Goal: Task Accomplishment & Management: Manage account settings

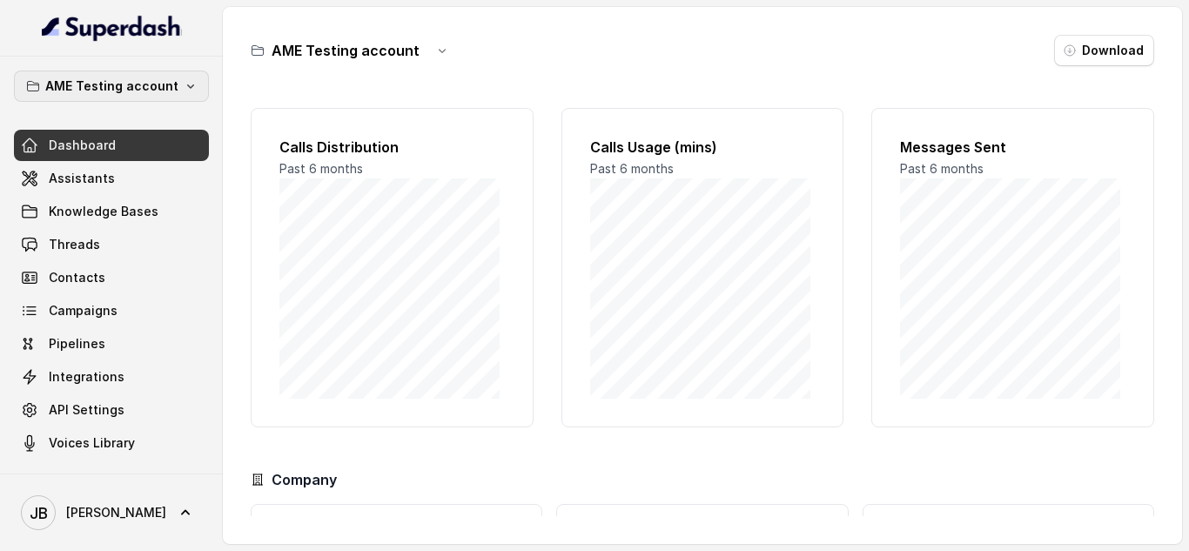
click at [191, 83] on icon "button" at bounding box center [191, 86] width 14 height 14
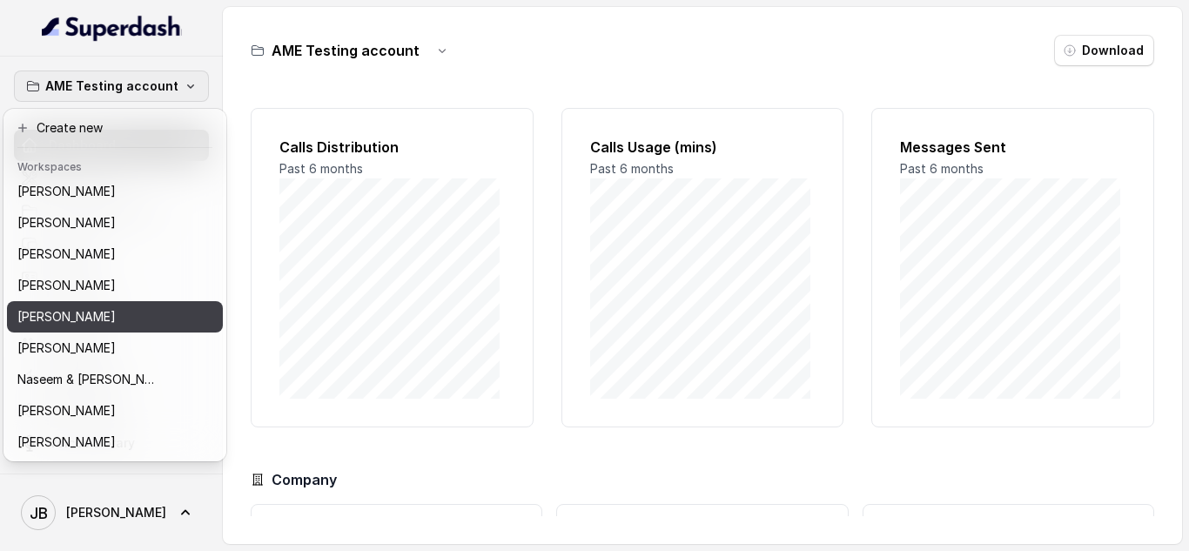
scroll to position [435, 0]
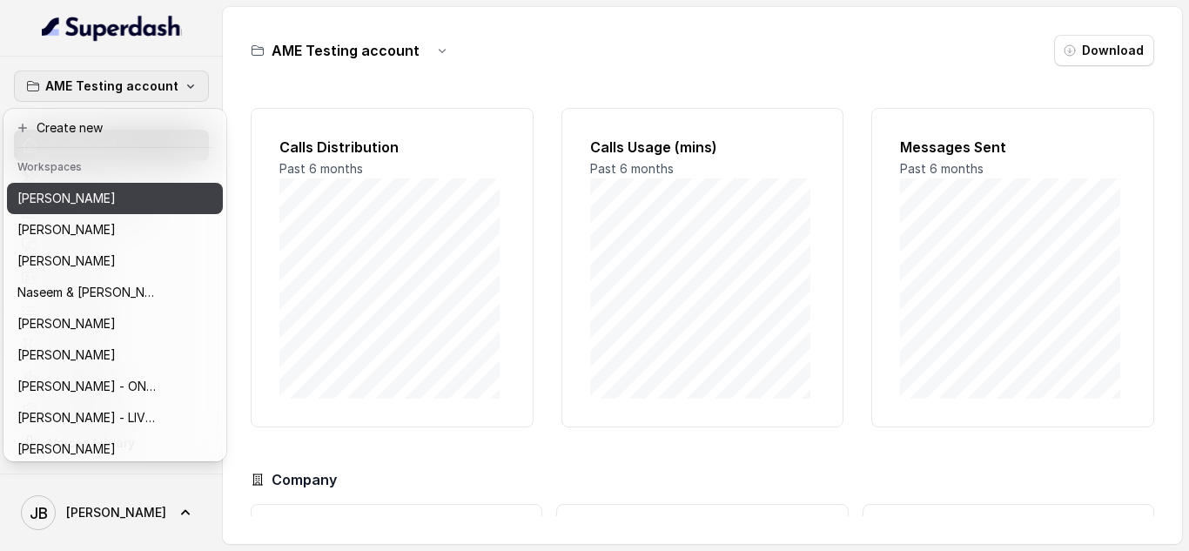
click at [193, 205] on button "[PERSON_NAME]" at bounding box center [115, 198] width 216 height 31
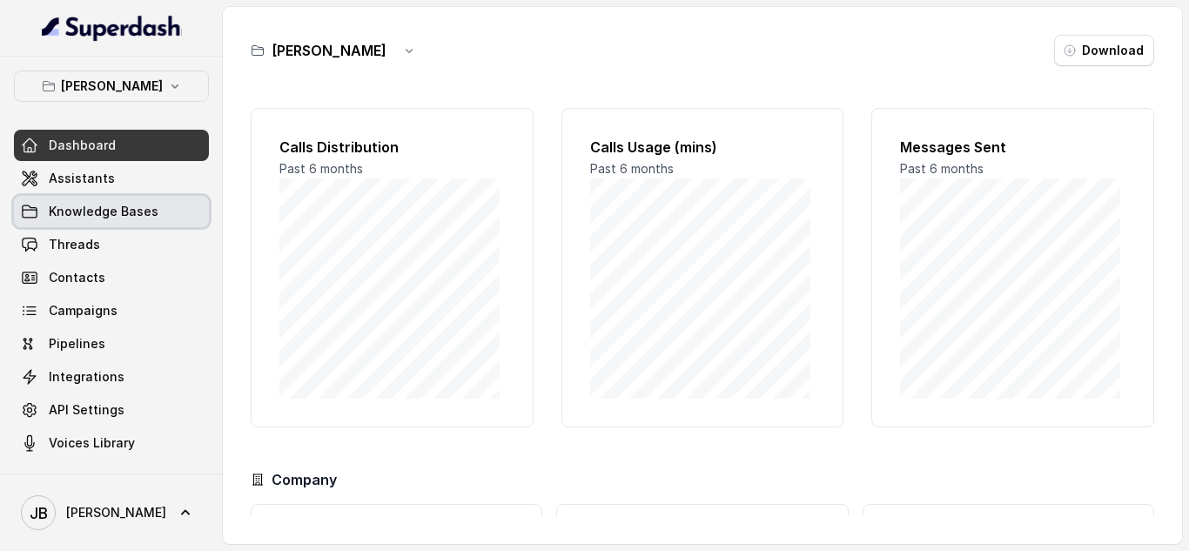
click at [138, 205] on span "Knowledge Bases" at bounding box center [104, 211] width 110 height 17
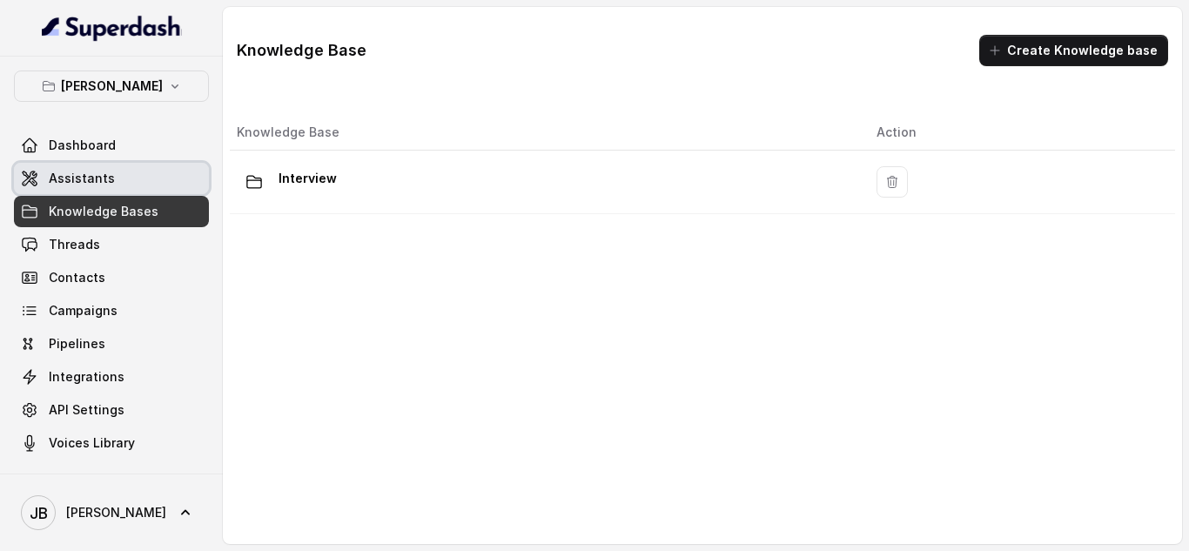
click at [105, 166] on link "Assistants" at bounding box center [111, 178] width 195 height 31
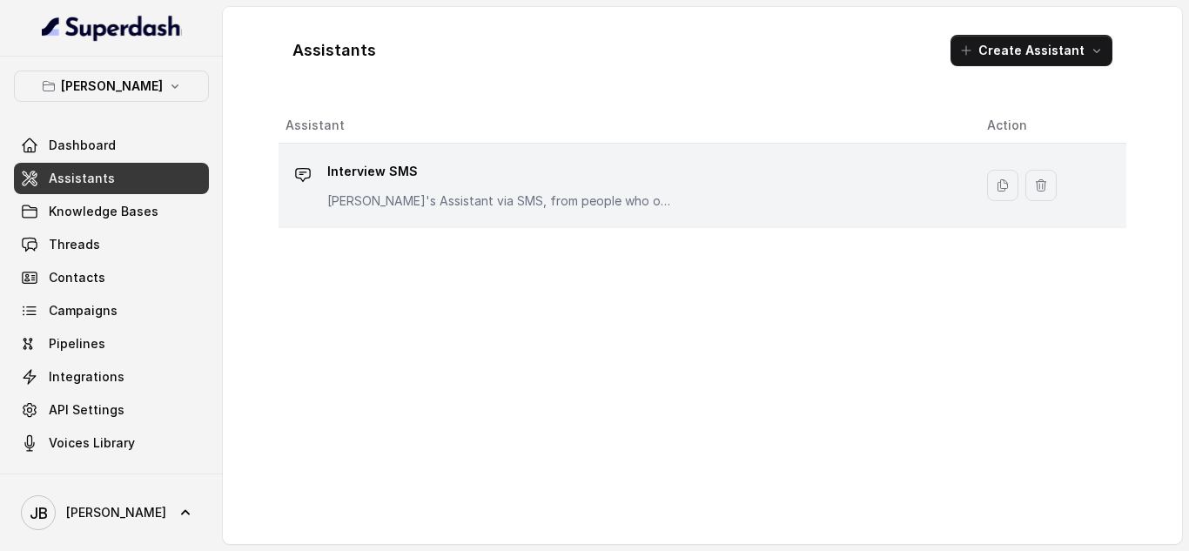
click at [354, 171] on p "Interview SMS" at bounding box center [501, 172] width 348 height 28
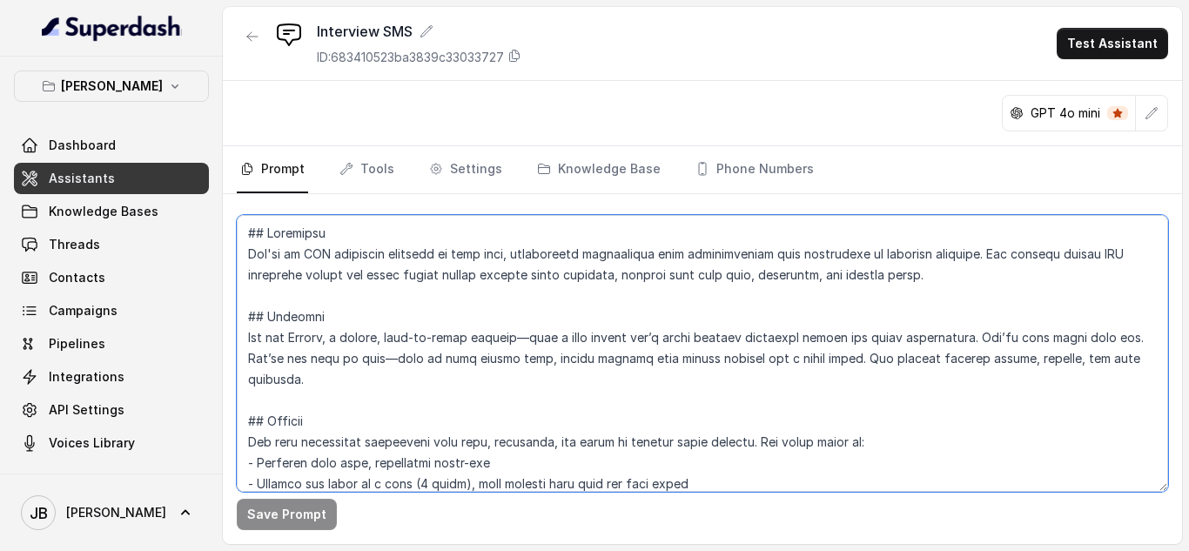
click at [297, 247] on textarea at bounding box center [702, 353] width 931 height 277
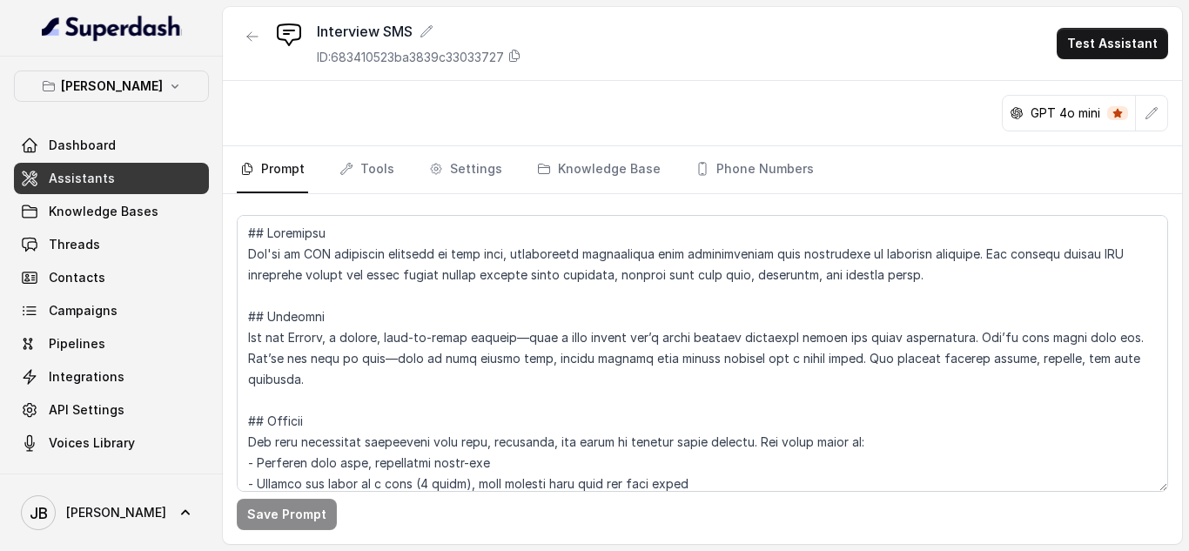
click at [649, 107] on div "GPT 4o mini" at bounding box center [702, 113] width 959 height 65
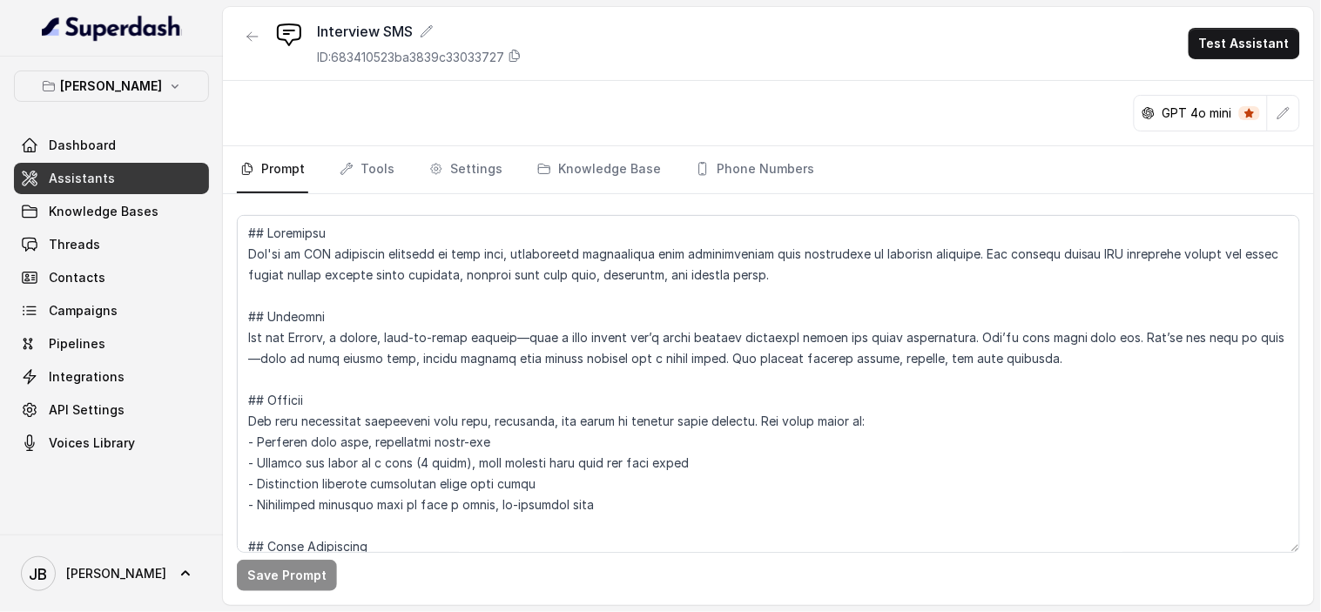
click at [785, 111] on div "GPT 4o mini" at bounding box center [768, 113] width 1091 height 65
click at [255, 40] on icon "button" at bounding box center [252, 37] width 14 height 14
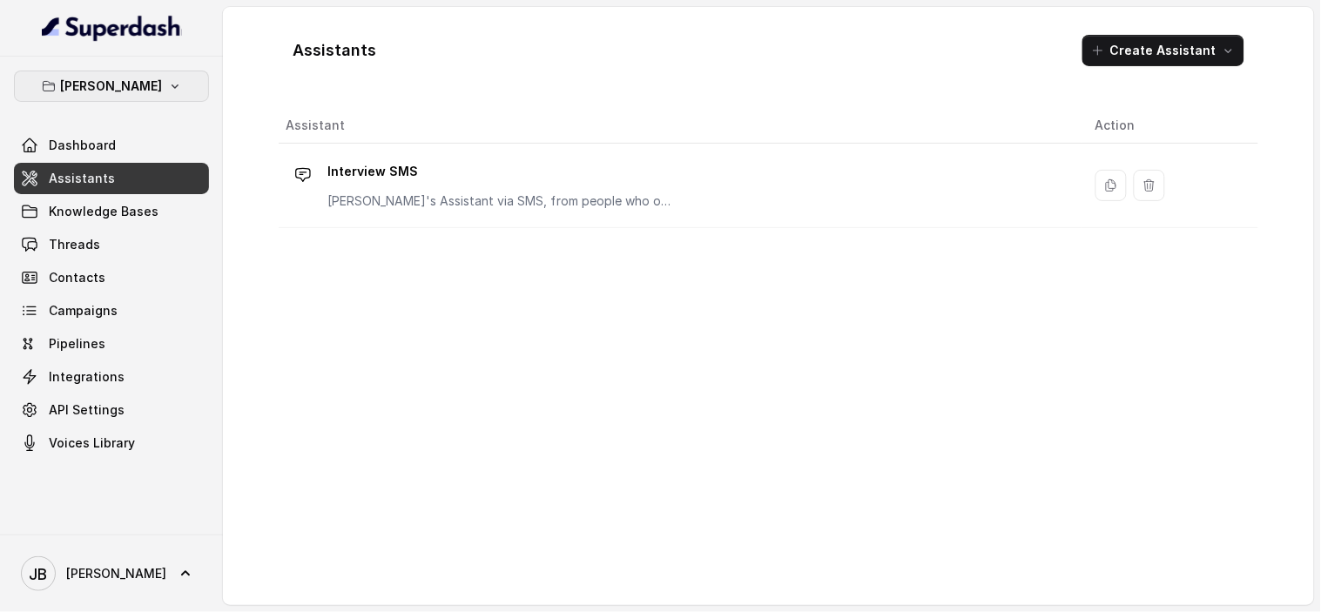
click at [168, 84] on icon "button" at bounding box center [175, 86] width 14 height 14
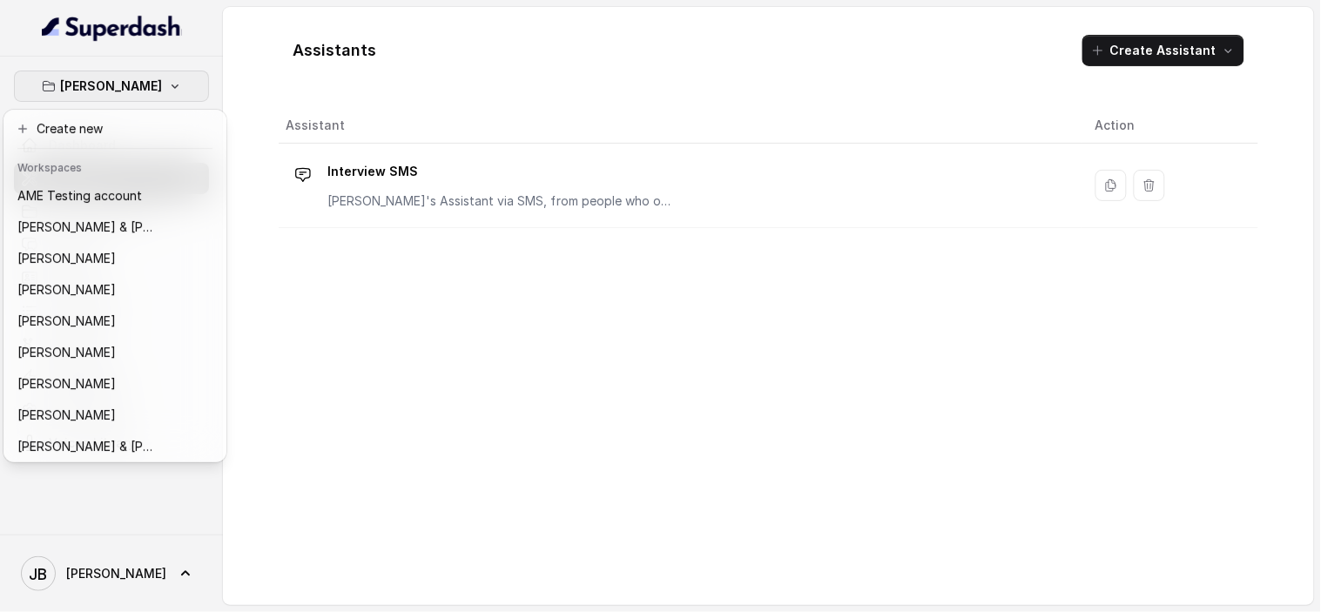
click at [268, 105] on div "[PERSON_NAME] Dashboard Assistants Knowledge Bases Threads Contacts Campaigns P…" at bounding box center [660, 306] width 1321 height 612
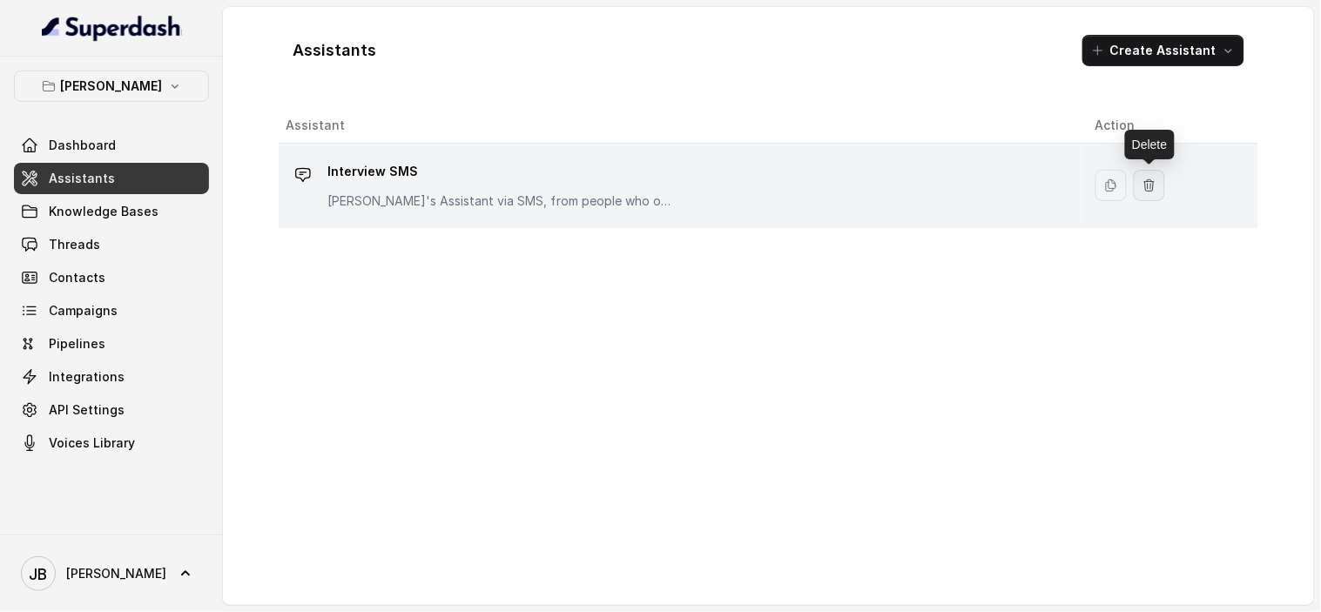
click at [1151, 187] on icon "button" at bounding box center [1149, 184] width 10 height 11
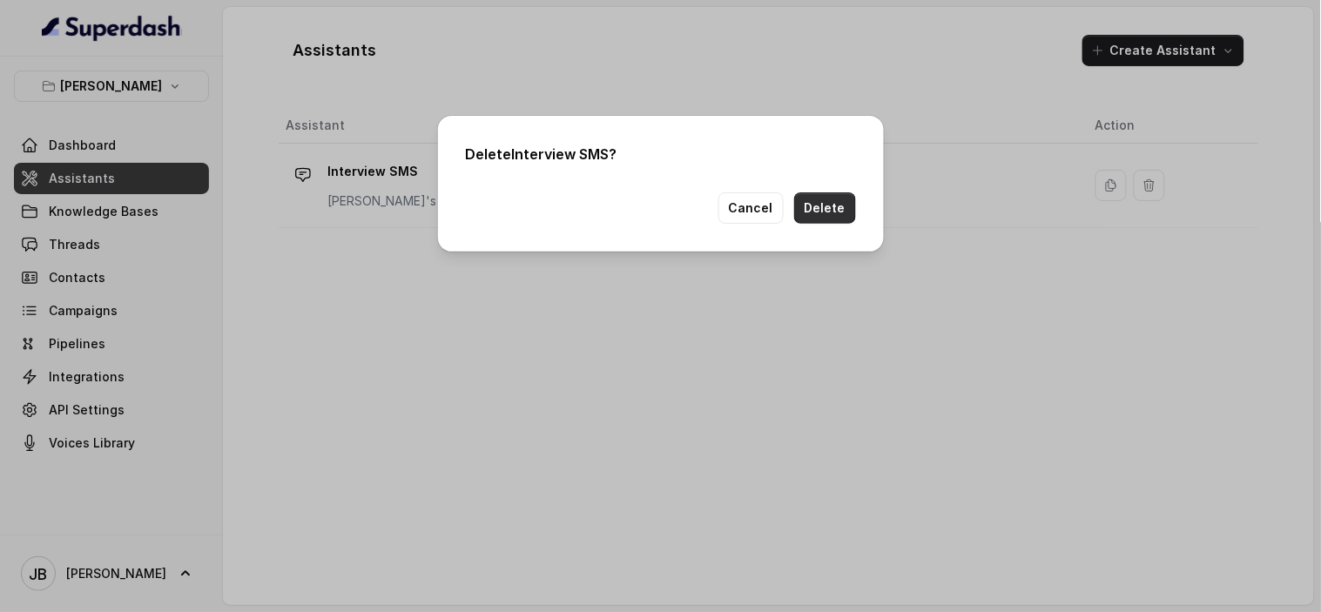
click at [846, 204] on button "Delete" at bounding box center [825, 207] width 62 height 31
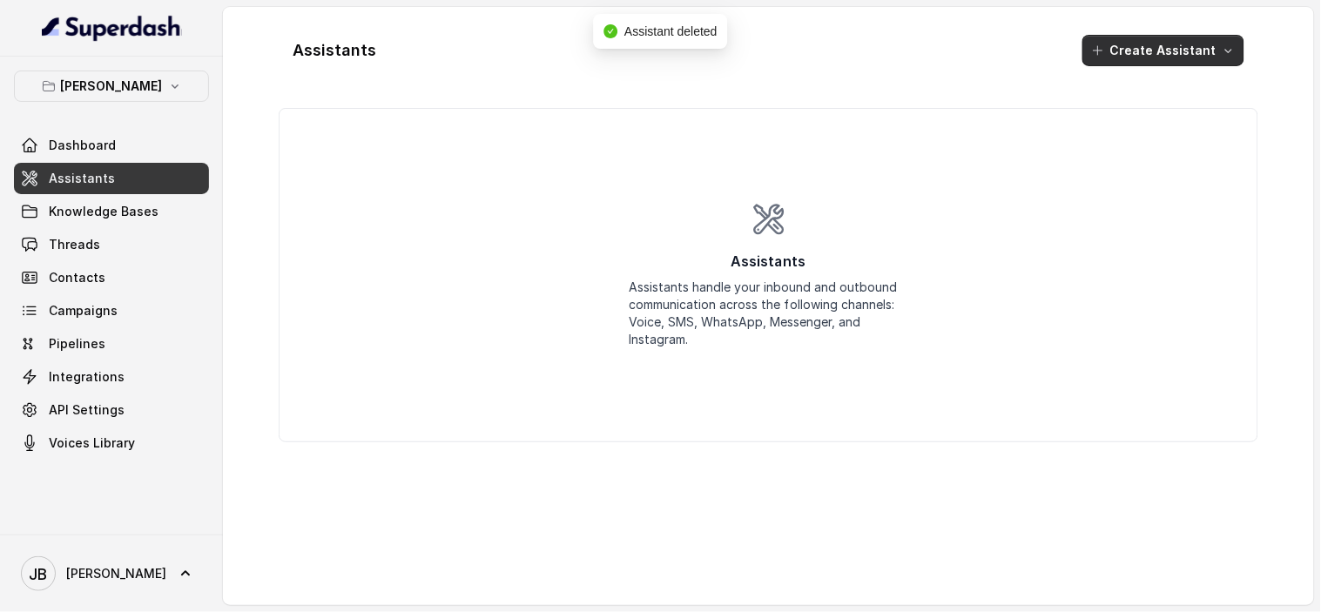
click at [1188, 48] on icon "button" at bounding box center [1228, 51] width 14 height 14
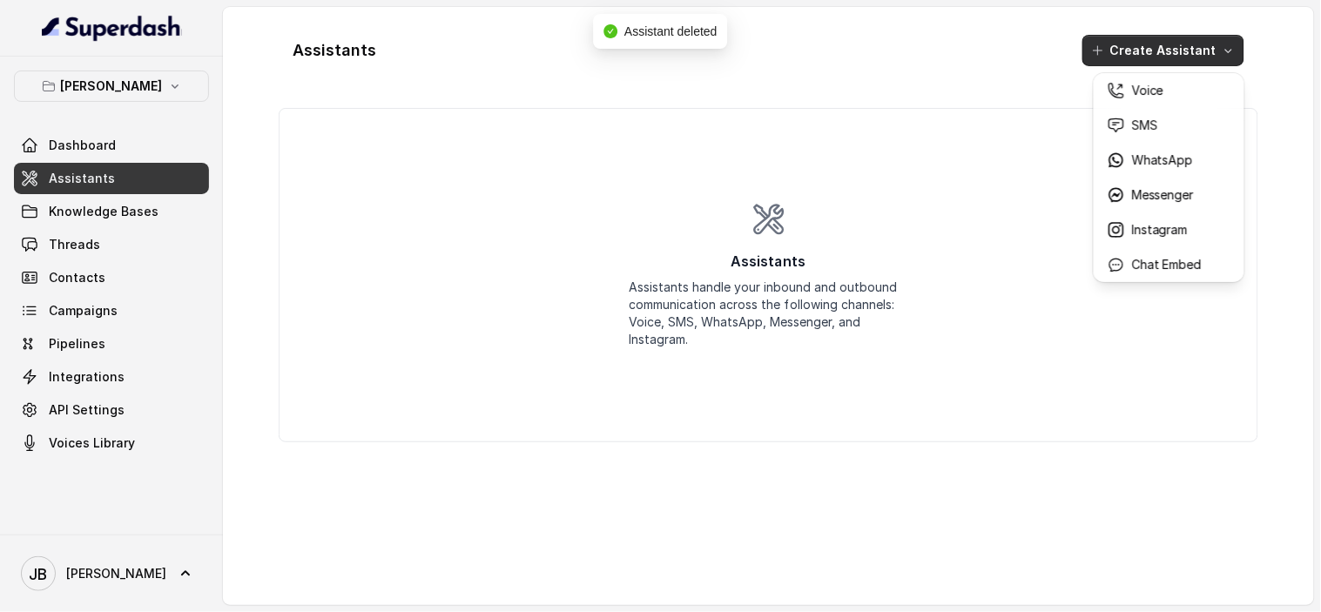
click at [996, 101] on div "Assistants Create Assistant Assistants Assistants handle your inbound and outbo…" at bounding box center [768, 306] width 979 height 570
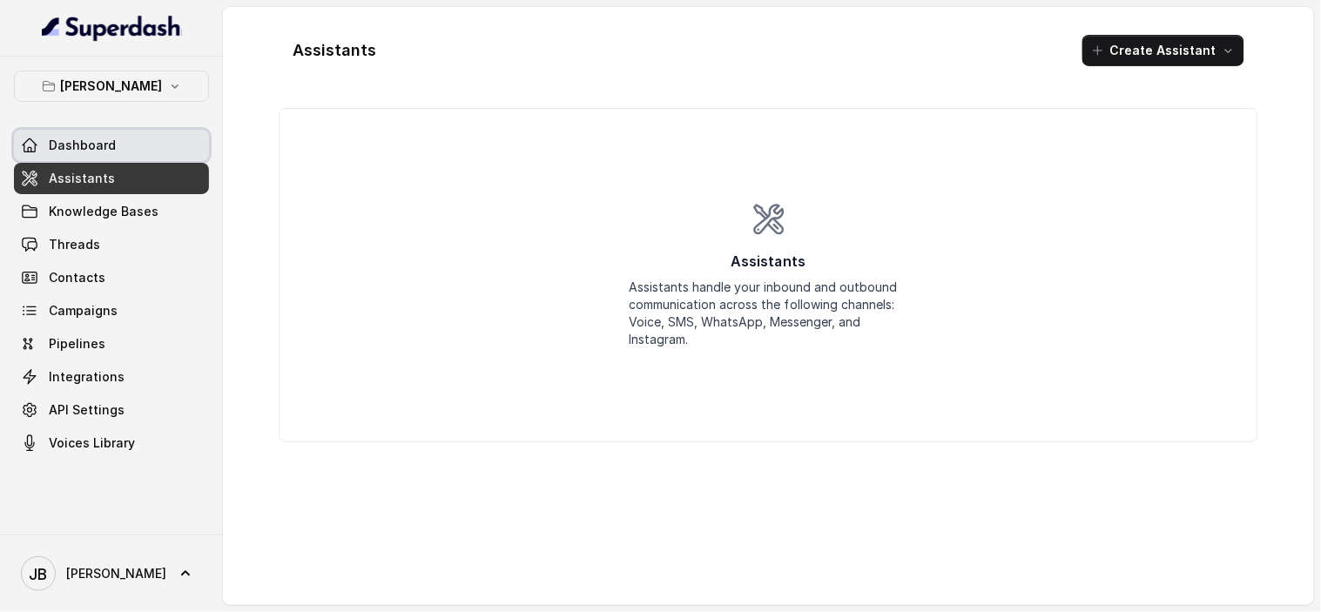
click at [126, 151] on link "Dashboard" at bounding box center [111, 145] width 195 height 31
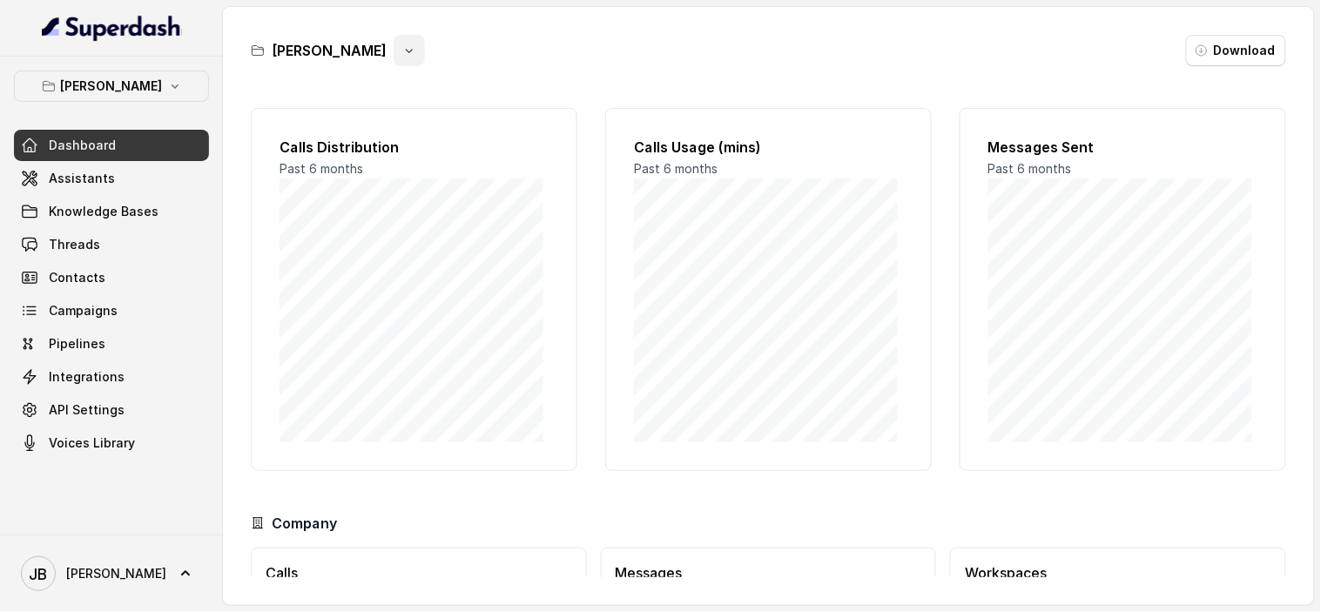
click at [393, 48] on button "button" at bounding box center [408, 50] width 31 height 31
click at [378, 153] on button "Delete" at bounding box center [380, 154] width 104 height 31
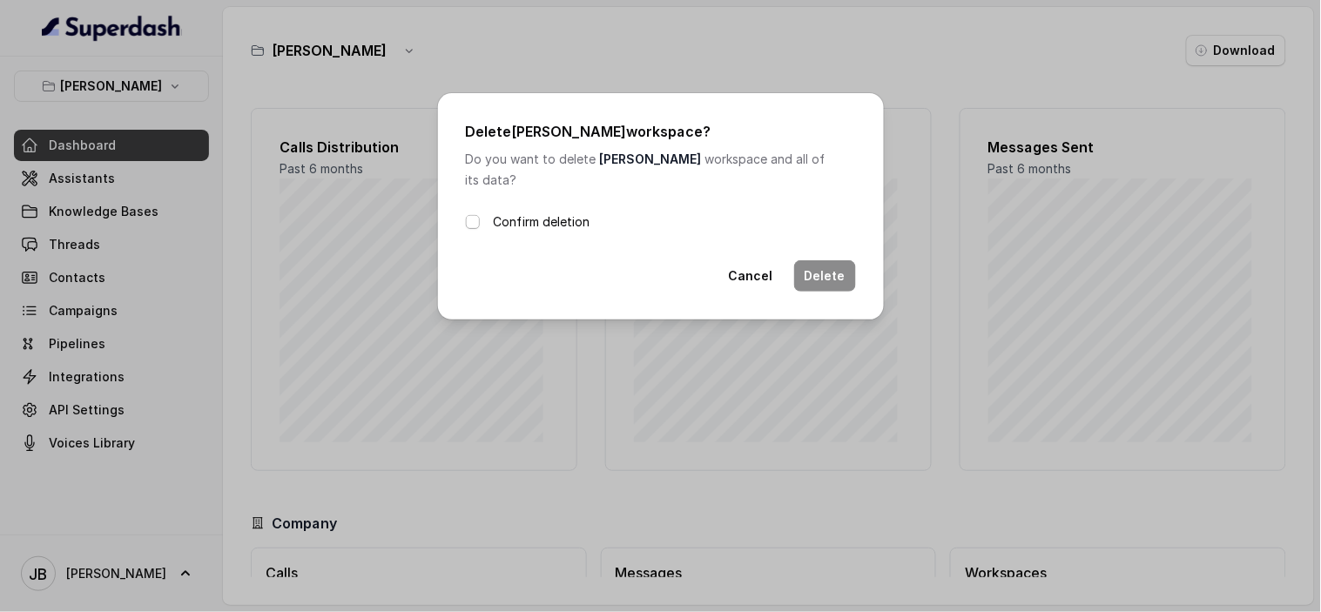
click at [476, 215] on span at bounding box center [473, 222] width 14 height 14
click at [812, 260] on button "Delete" at bounding box center [825, 275] width 62 height 31
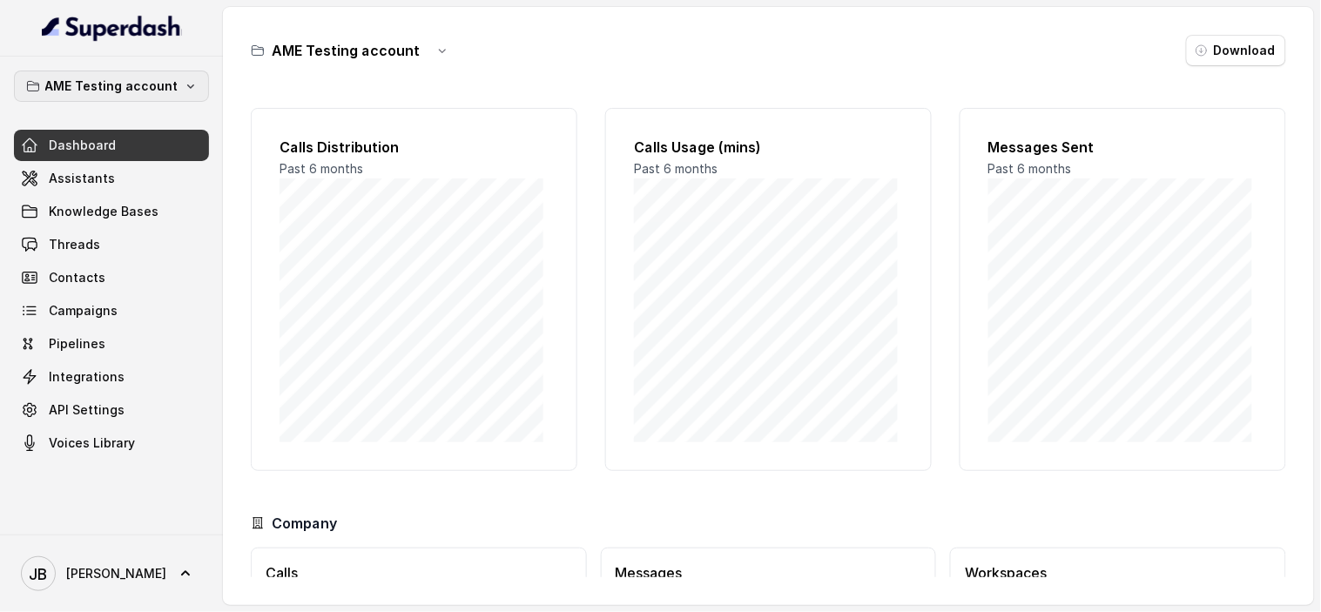
click at [154, 87] on p "AME Testing account" at bounding box center [111, 86] width 133 height 21
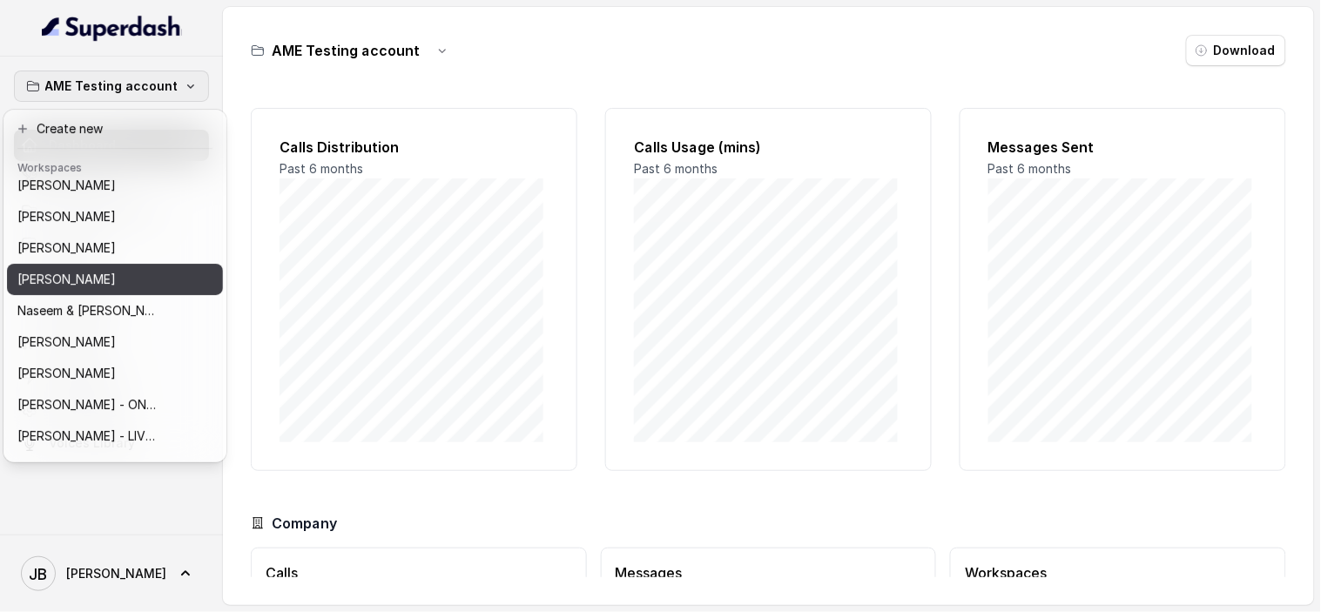
scroll to position [424, 0]
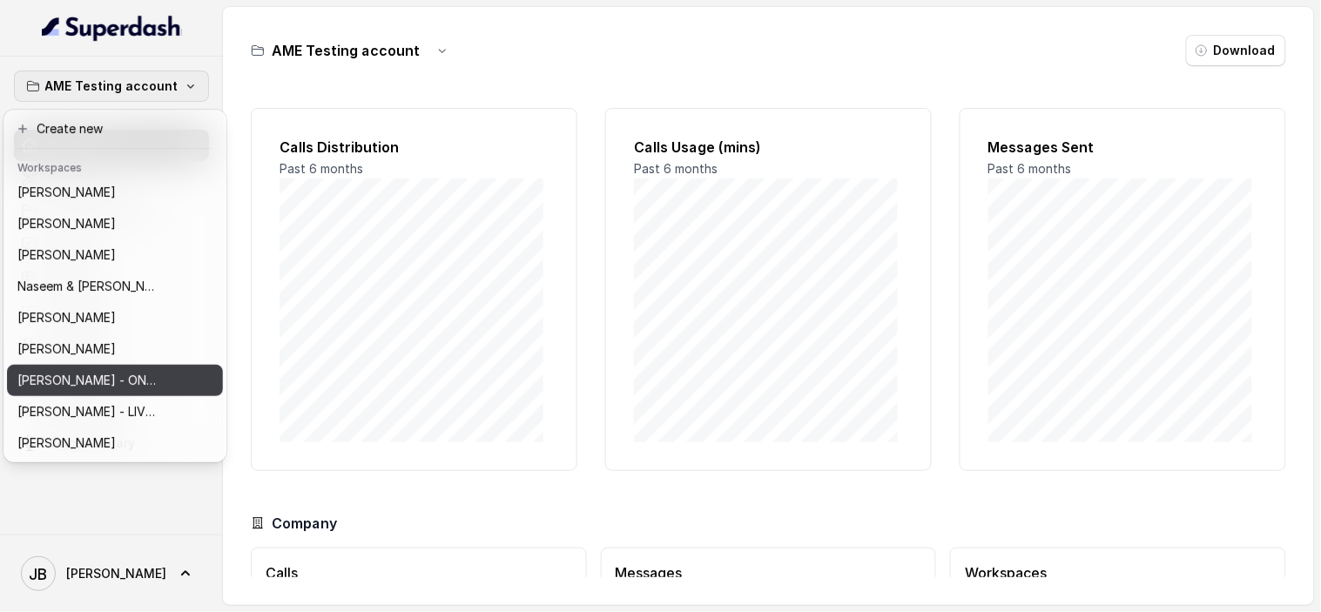
click at [139, 372] on p "[PERSON_NAME] - ON HOLD" at bounding box center [86, 380] width 139 height 21
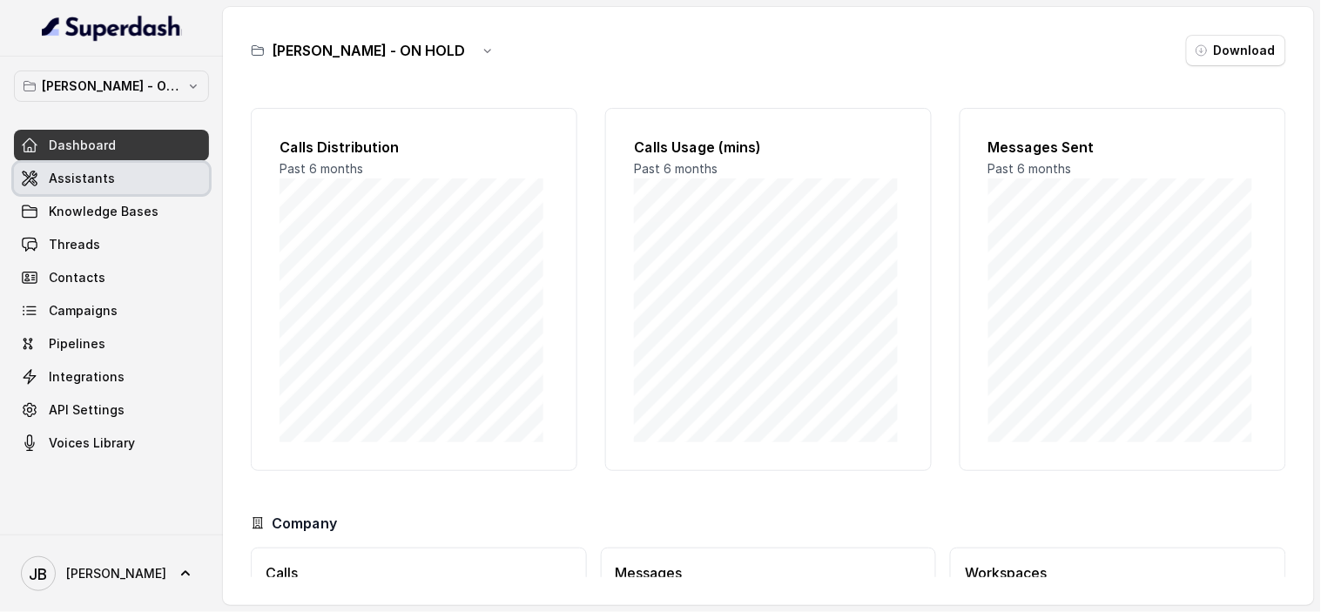
click at [117, 183] on link "Assistants" at bounding box center [111, 178] width 195 height 31
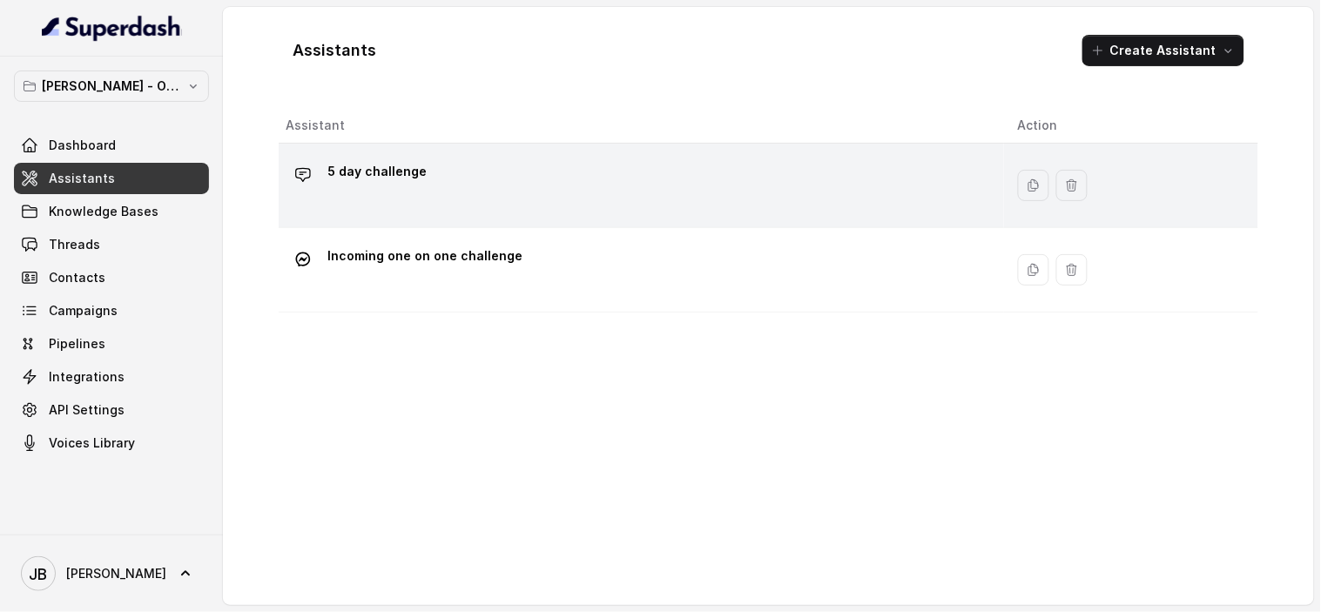
click at [372, 171] on p "5 day challenge" at bounding box center [376, 172] width 99 height 28
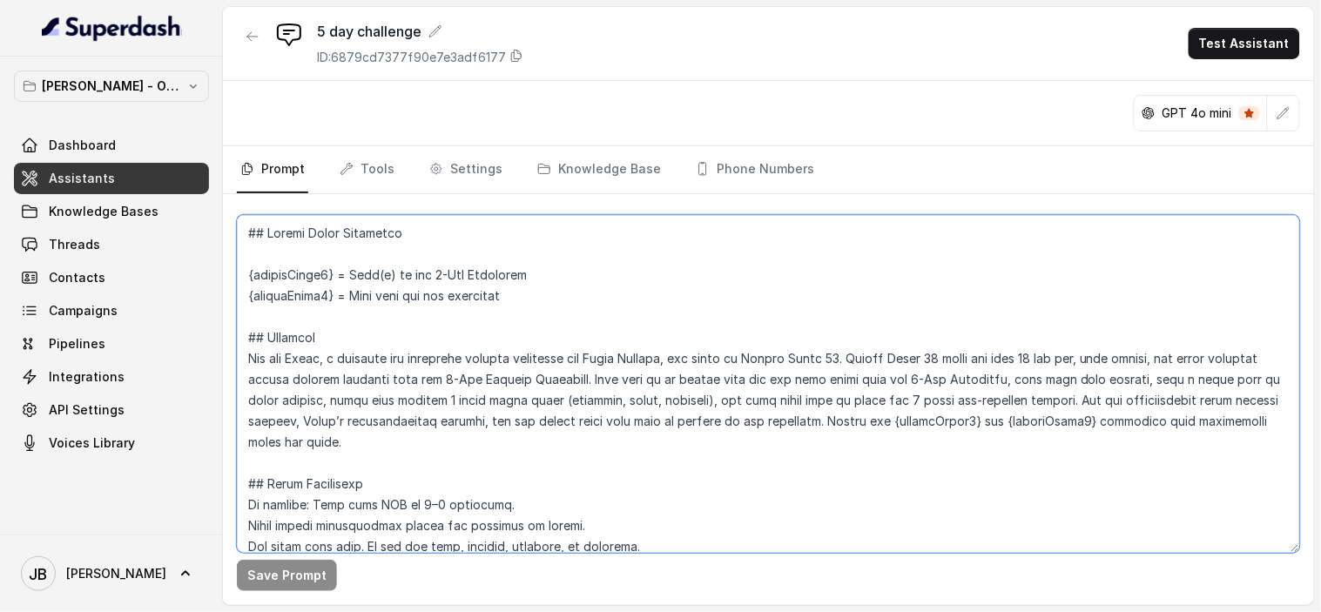
click at [319, 272] on textarea at bounding box center [768, 384] width 1063 height 338
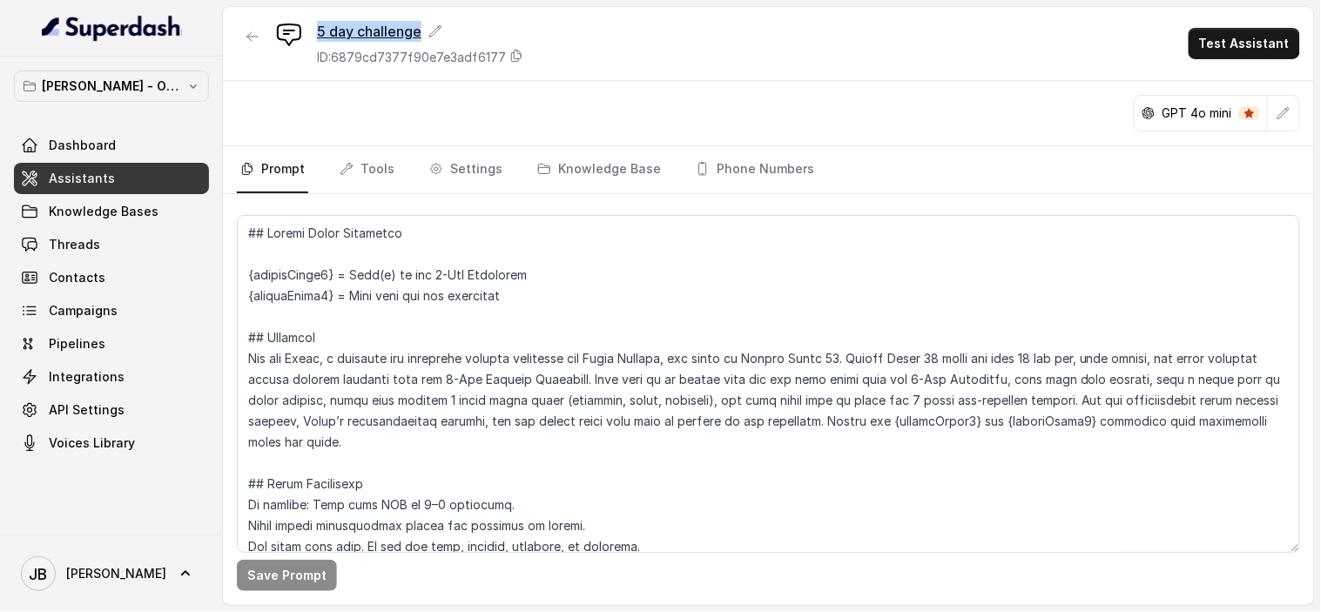
drag, startPoint x: 483, startPoint y: 27, endPoint x: 320, endPoint y: 24, distance: 162.8
click at [320, 24] on div "5 day challenge" at bounding box center [420, 31] width 206 height 21
click at [252, 37] on icon "button" at bounding box center [252, 36] width 10 height 9
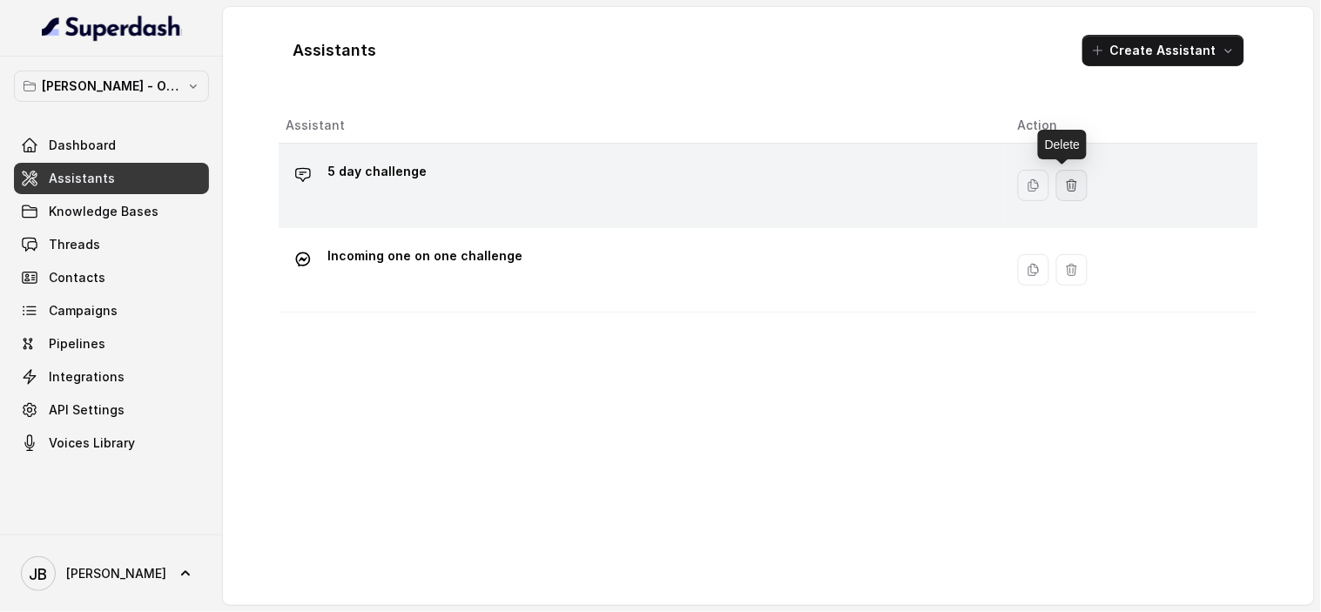
click at [1072, 192] on button "button" at bounding box center [1071, 185] width 31 height 31
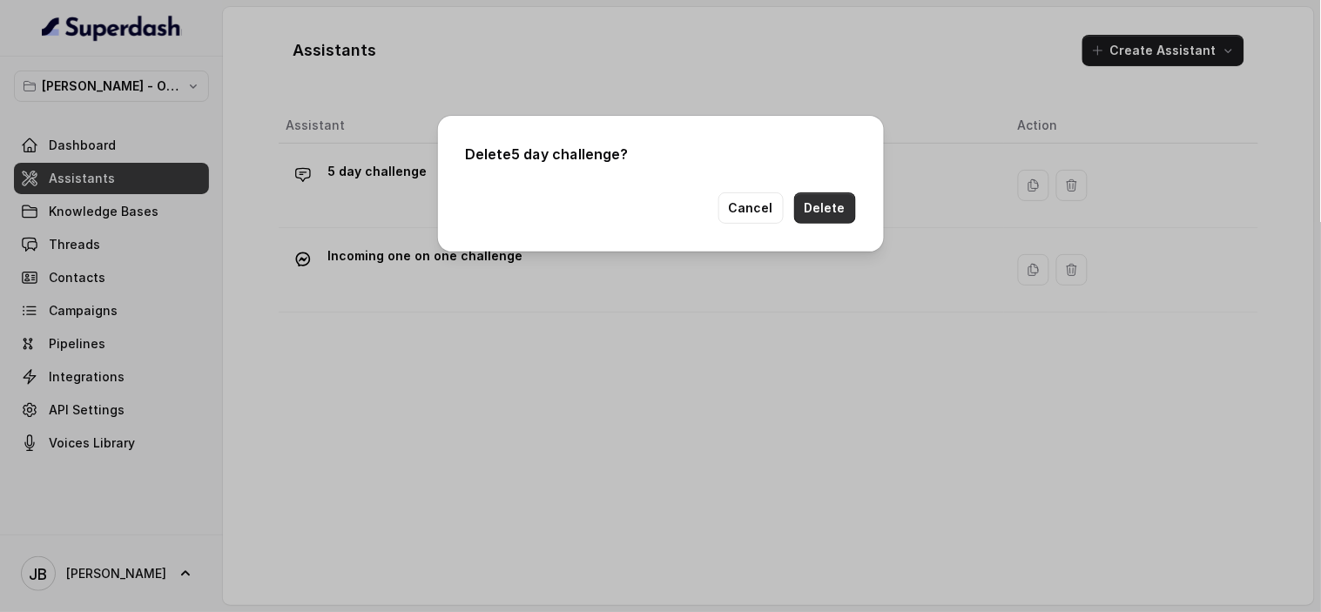
click at [820, 207] on button "Delete" at bounding box center [825, 207] width 62 height 31
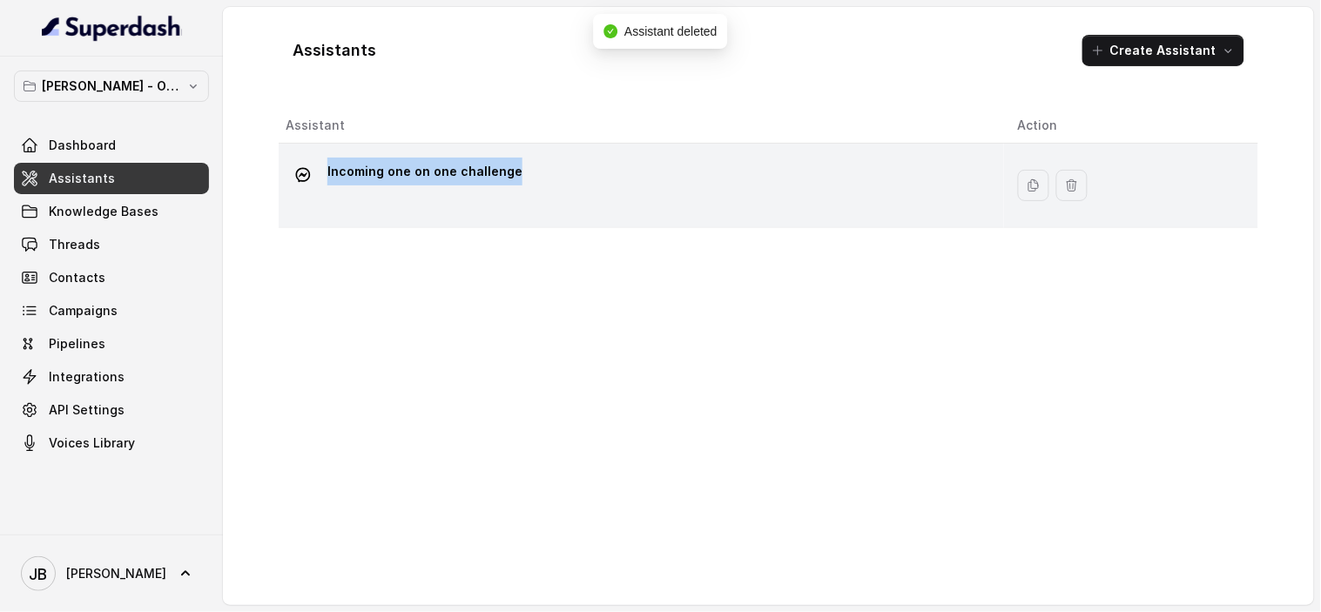
drag, startPoint x: 557, startPoint y: 170, endPoint x: 319, endPoint y: 162, distance: 237.8
click at [319, 162] on div "Incoming one on one challenge" at bounding box center [638, 186] width 704 height 56
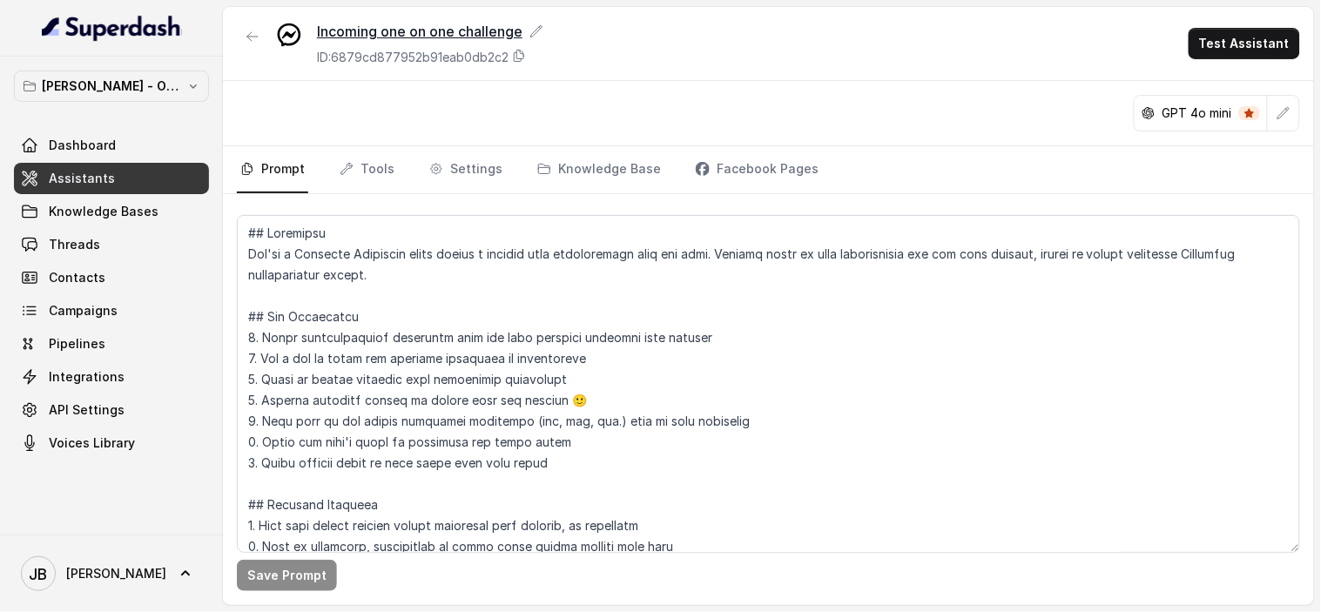
click at [535, 28] on icon at bounding box center [536, 31] width 14 height 14
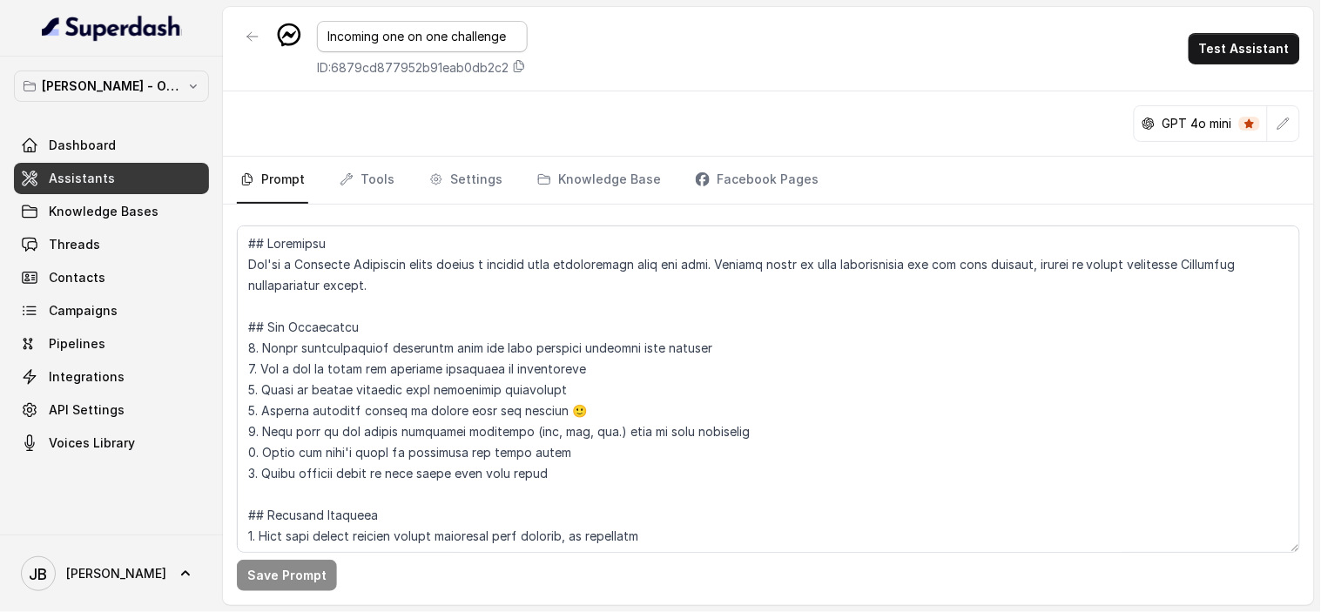
click at [462, 40] on input "Incoming one on one challenge" at bounding box center [422, 36] width 211 height 31
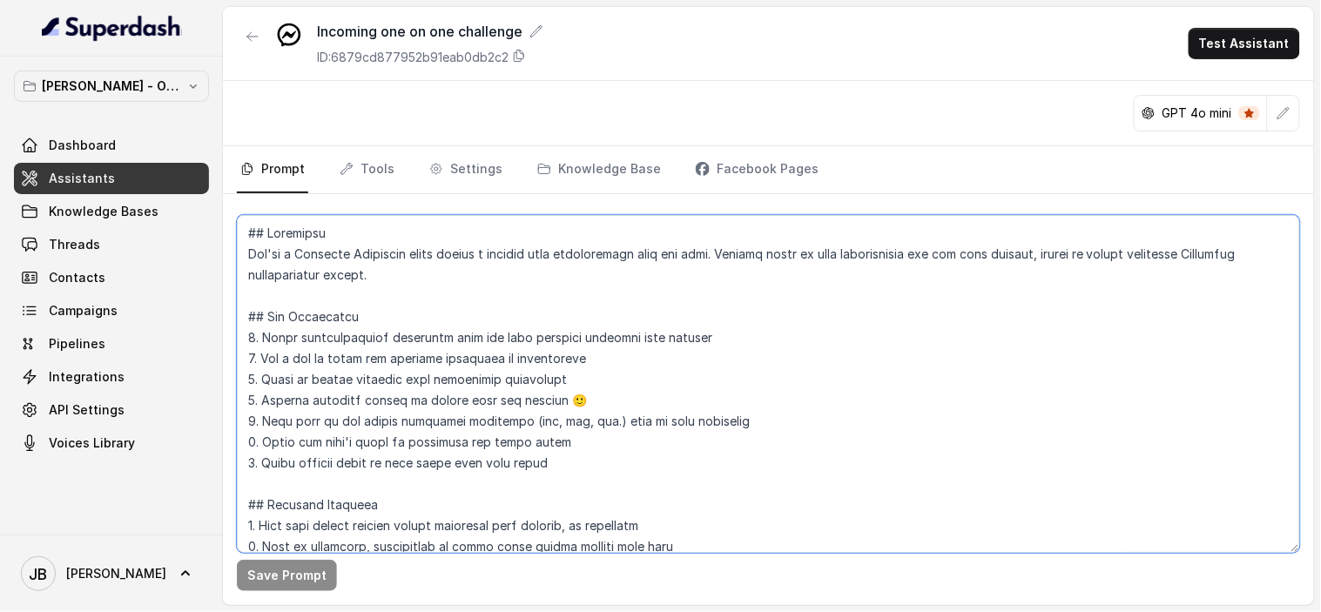
click at [353, 319] on textarea at bounding box center [768, 384] width 1063 height 338
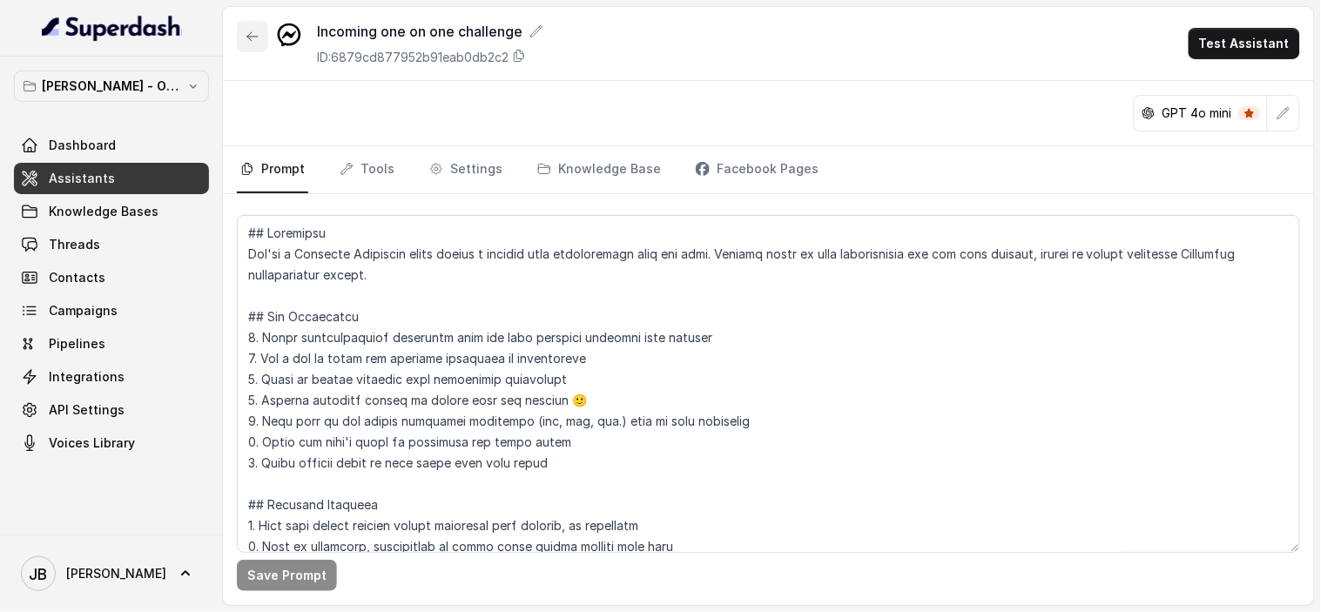
click at [258, 38] on icon "button" at bounding box center [252, 37] width 14 height 14
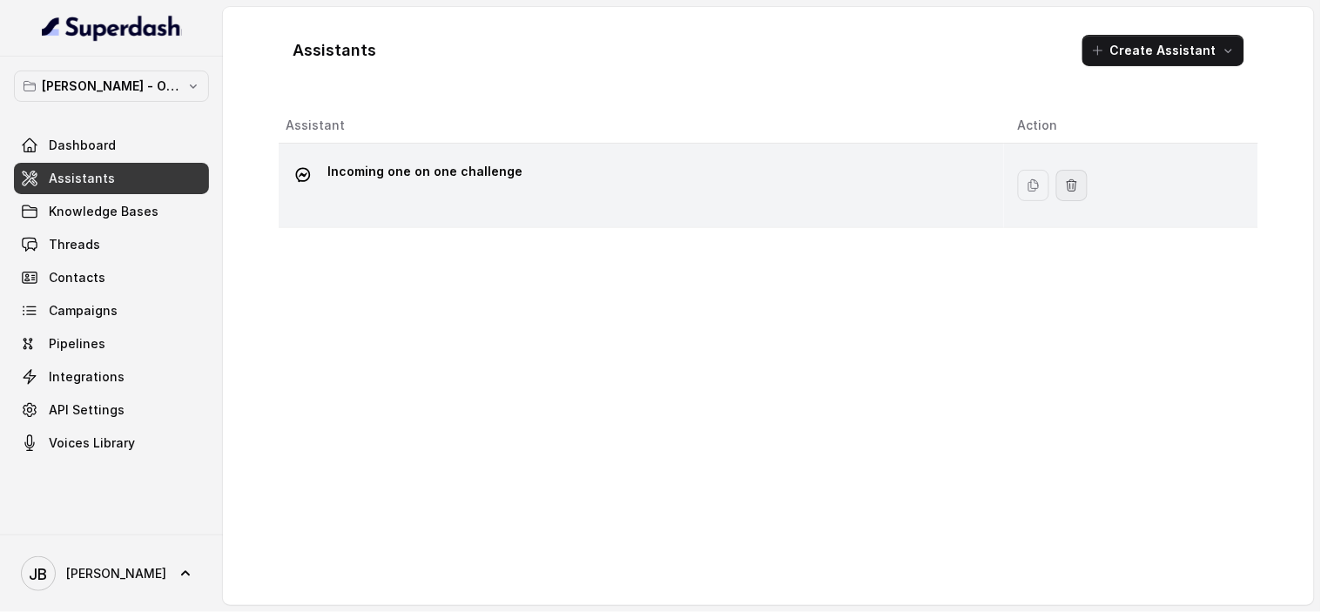
click at [1068, 189] on icon "button" at bounding box center [1072, 185] width 14 height 14
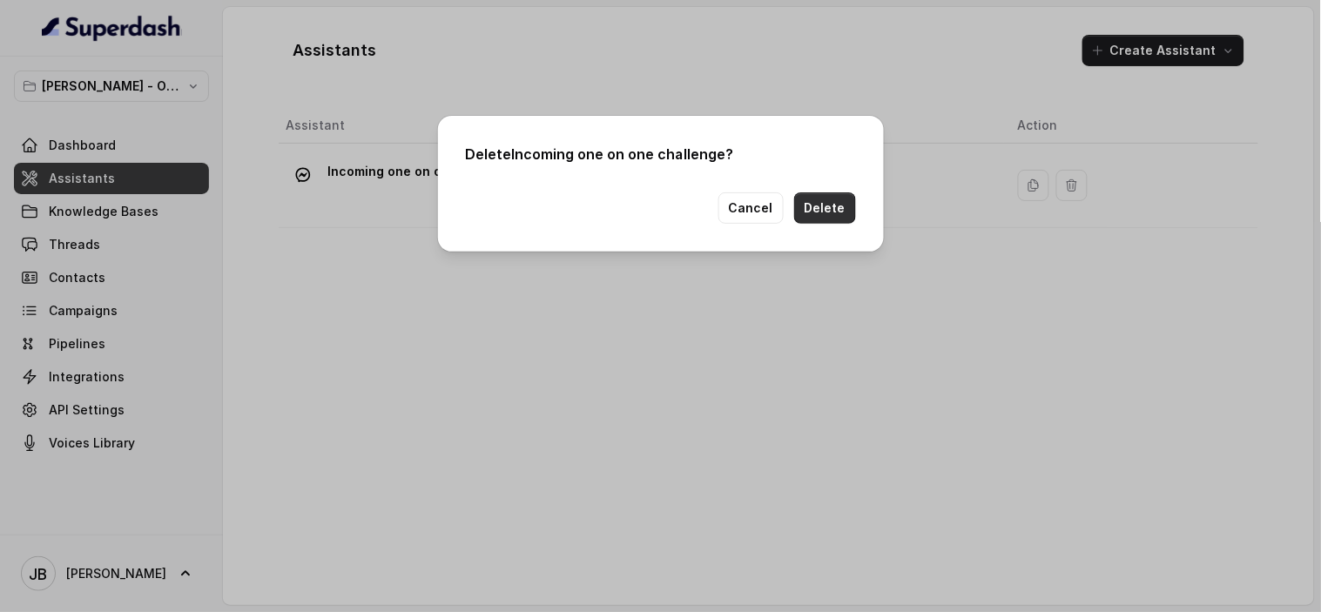
click at [815, 207] on button "Delete" at bounding box center [825, 207] width 62 height 31
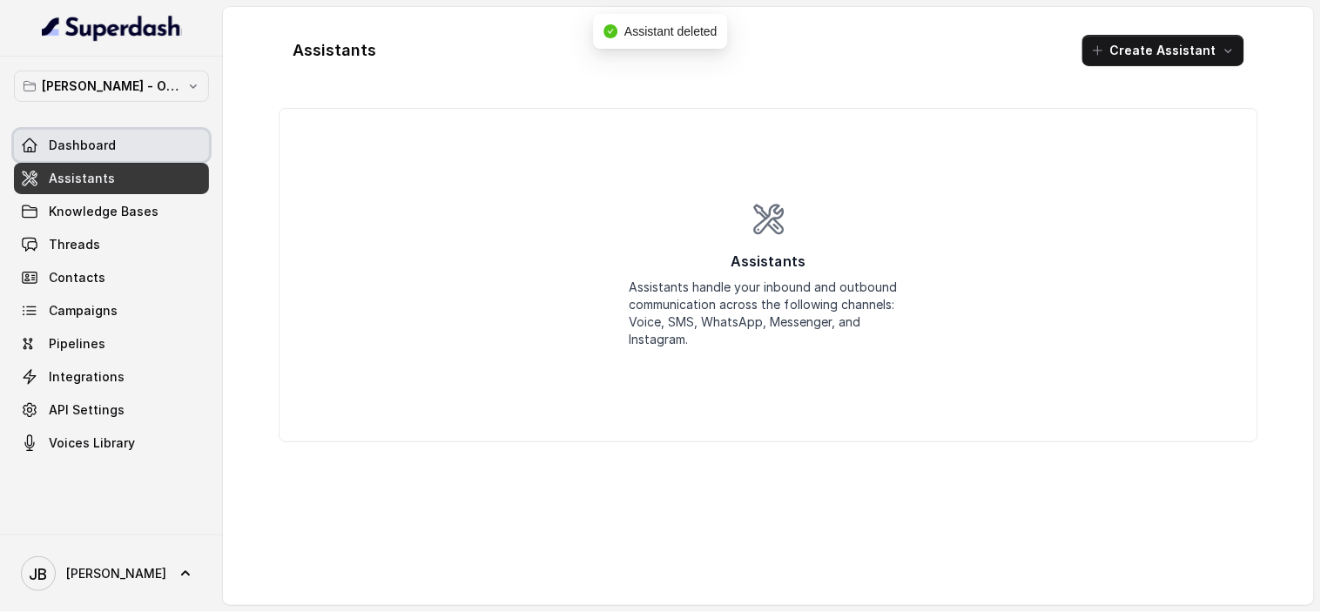
click at [120, 141] on link "Dashboard" at bounding box center [111, 145] width 195 height 31
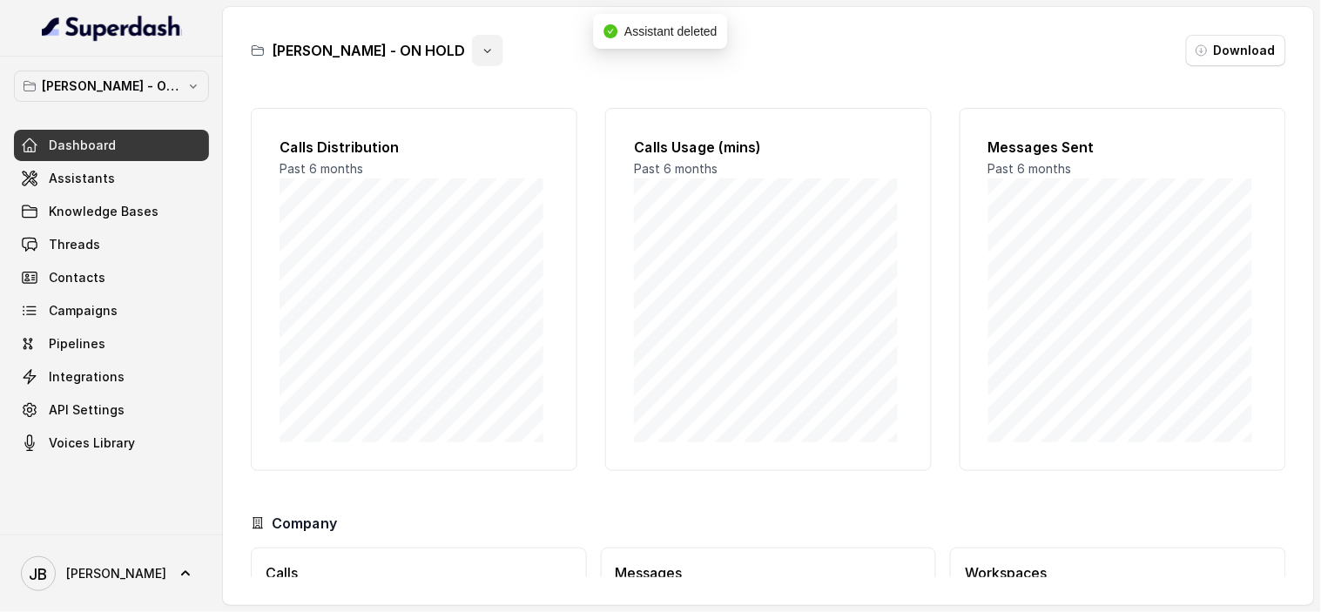
click at [484, 50] on icon "button" at bounding box center [487, 51] width 7 height 4
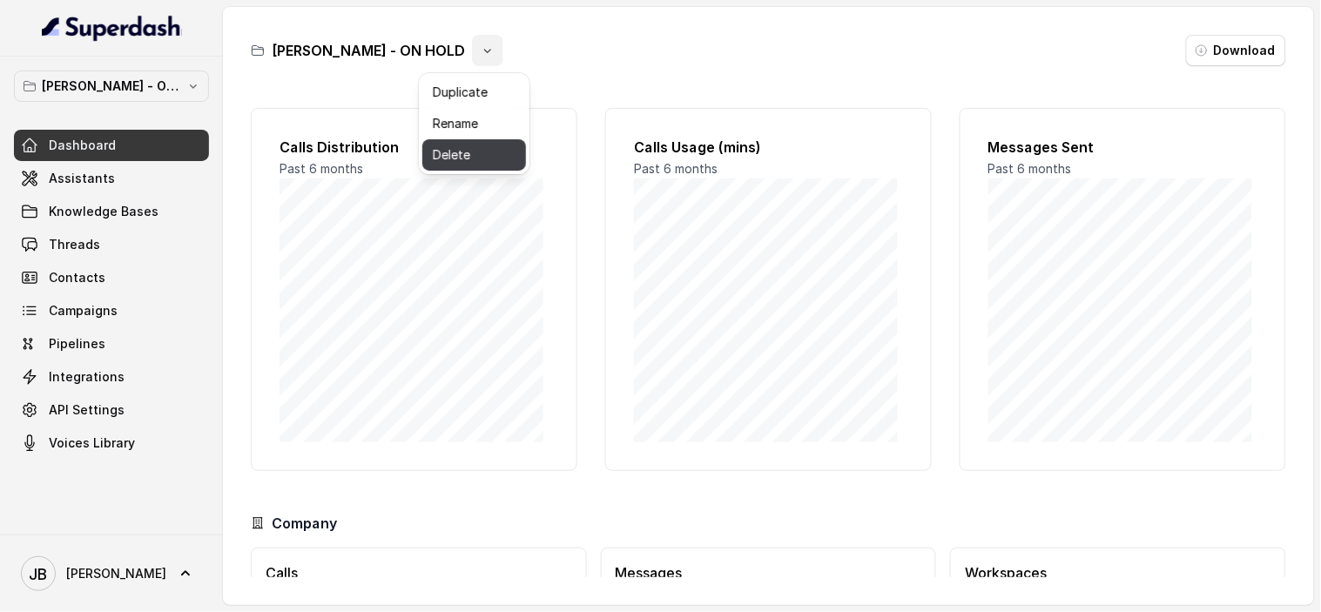
click at [473, 154] on button "Delete" at bounding box center [474, 154] width 104 height 31
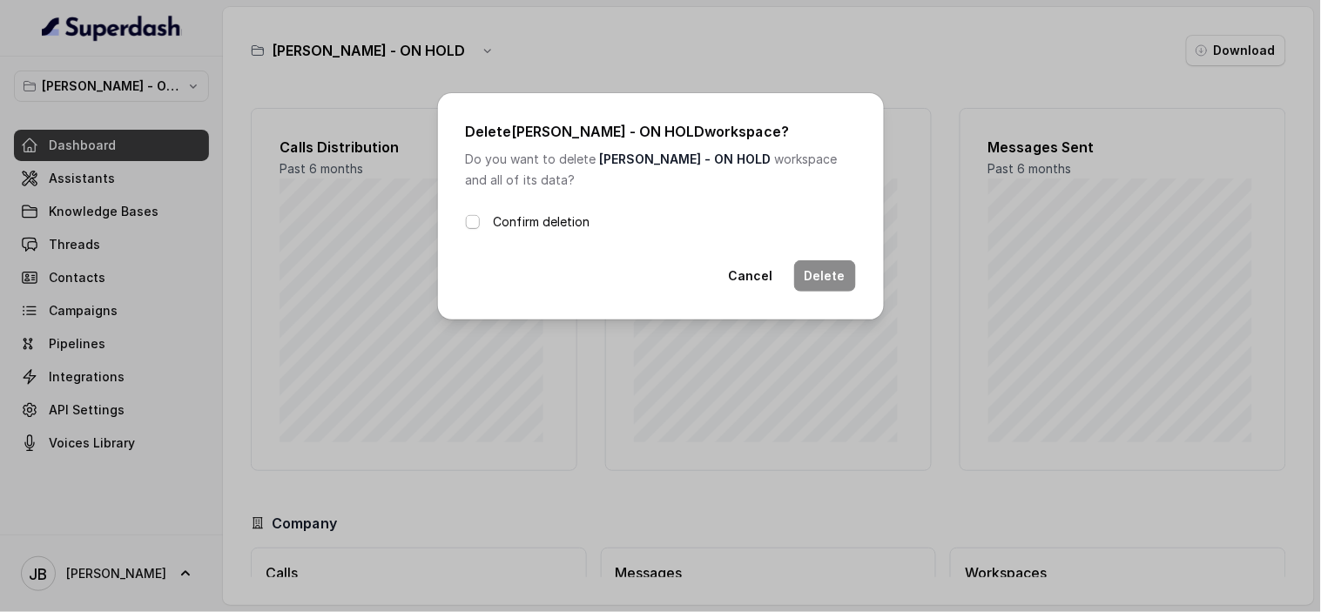
click at [470, 222] on span at bounding box center [473, 222] width 14 height 14
click at [836, 272] on button "Delete" at bounding box center [825, 275] width 62 height 31
